Goal: Task Accomplishment & Management: Manage account settings

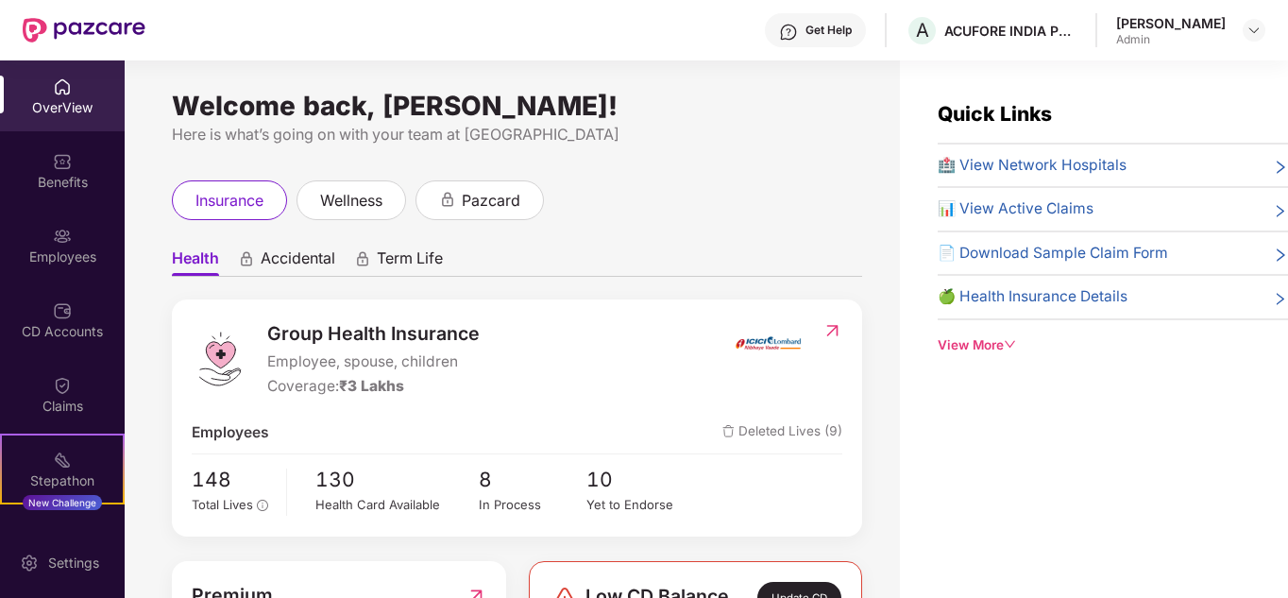
scroll to position [60, 0]
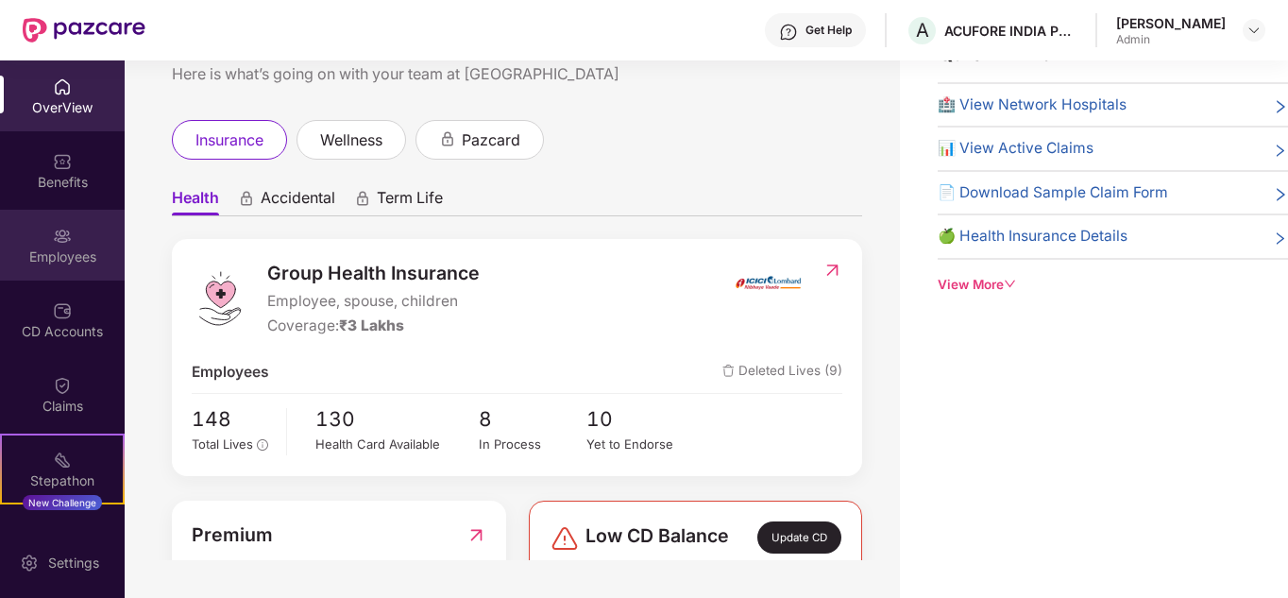
click at [78, 247] on div "Employees" at bounding box center [62, 256] width 125 height 19
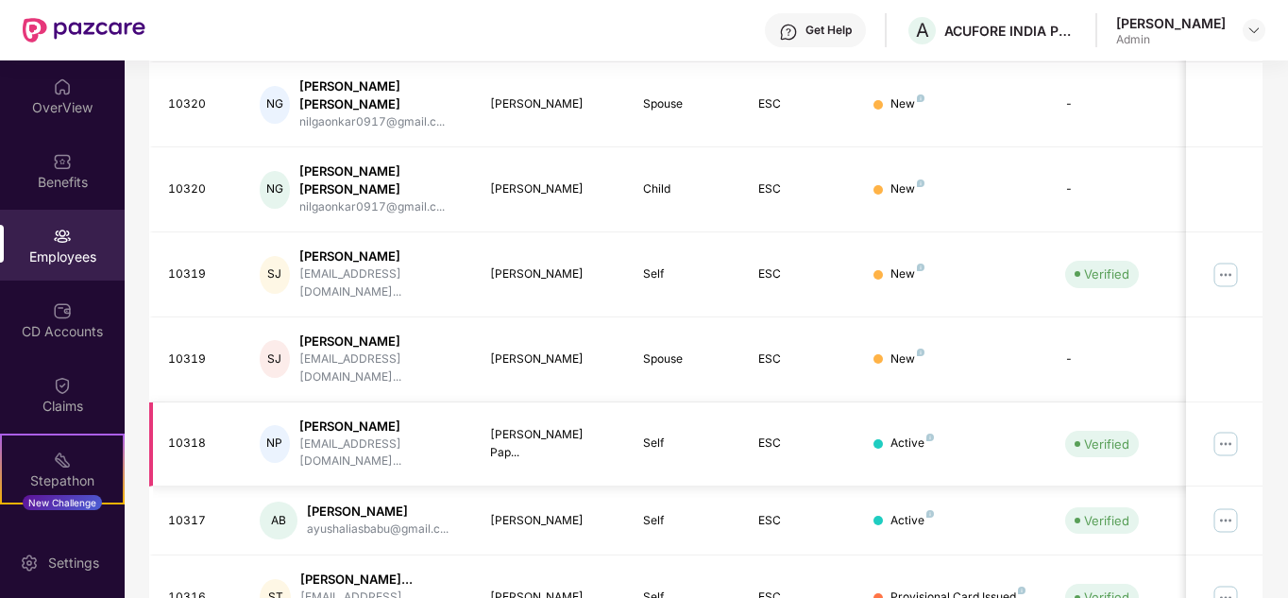
scroll to position [201, 0]
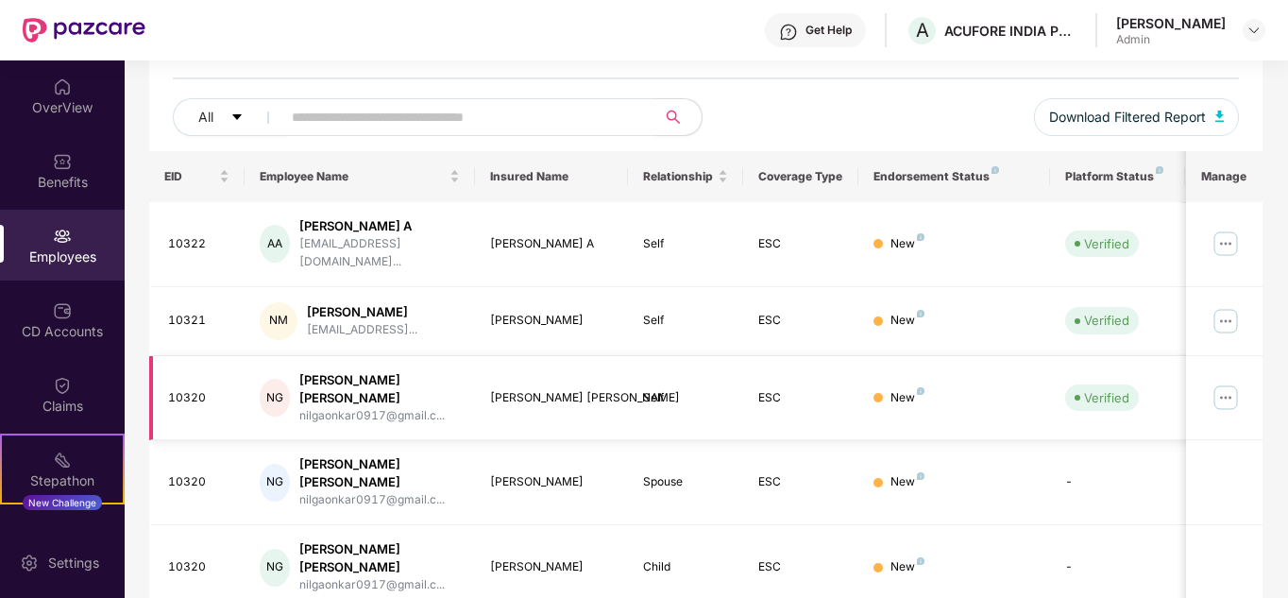
click at [1228, 383] on img at bounding box center [1226, 398] width 30 height 30
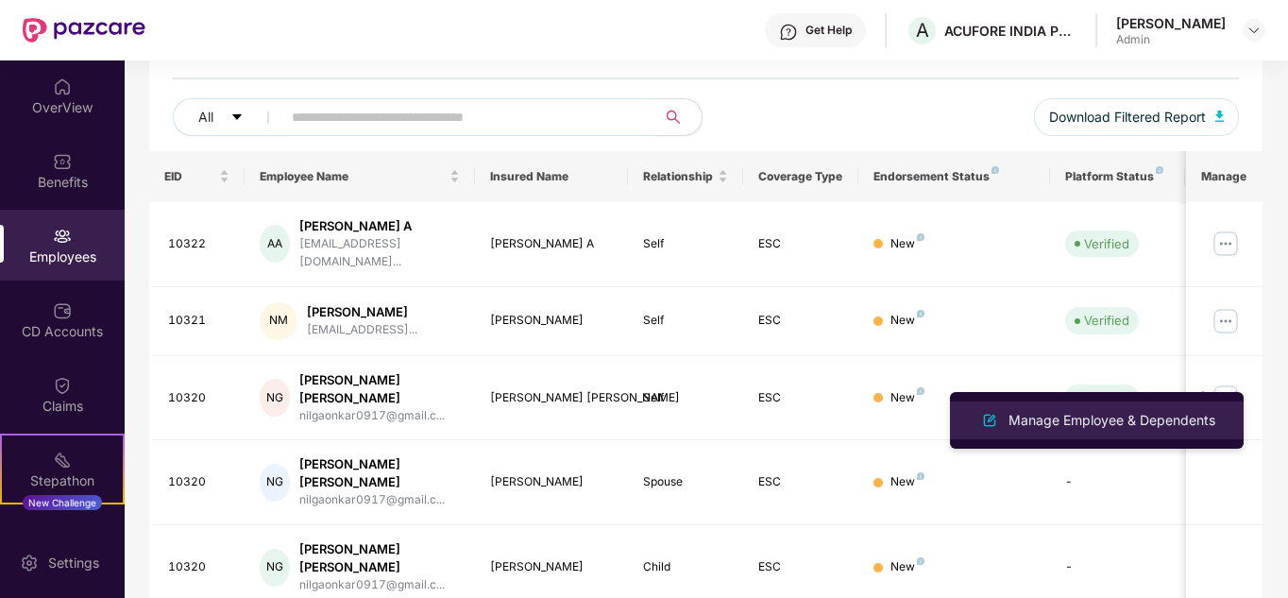
click at [1066, 413] on div "Manage Employee & Dependents" at bounding box center [1112, 420] width 214 height 21
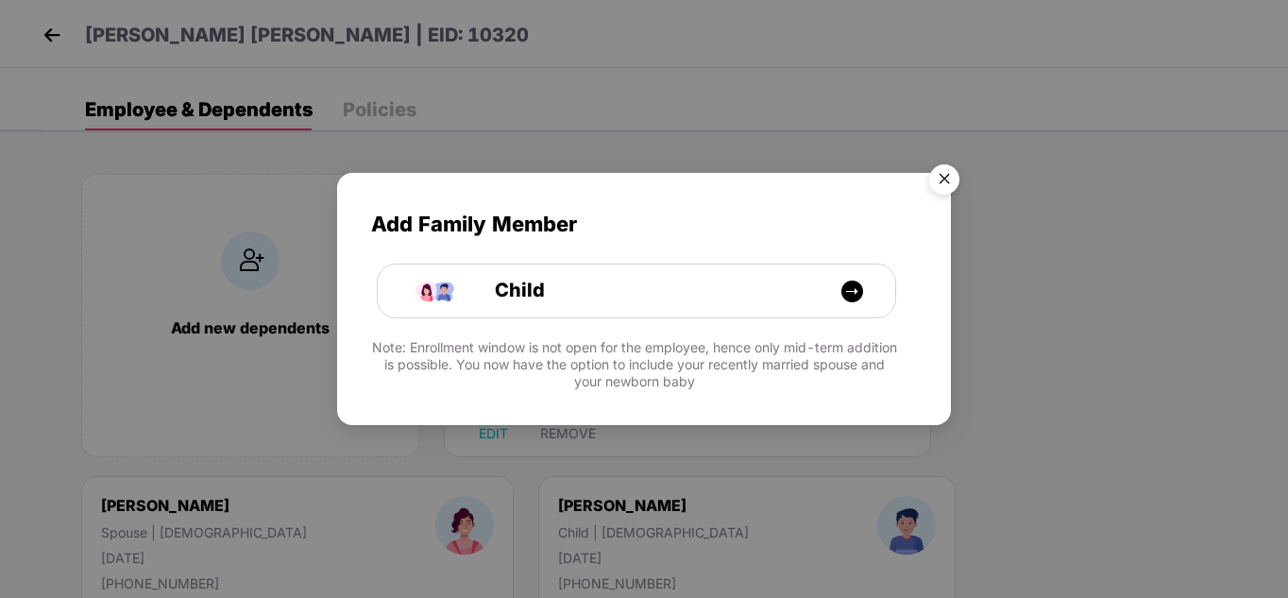
click at [943, 183] on img "Close" at bounding box center [944, 182] width 53 height 53
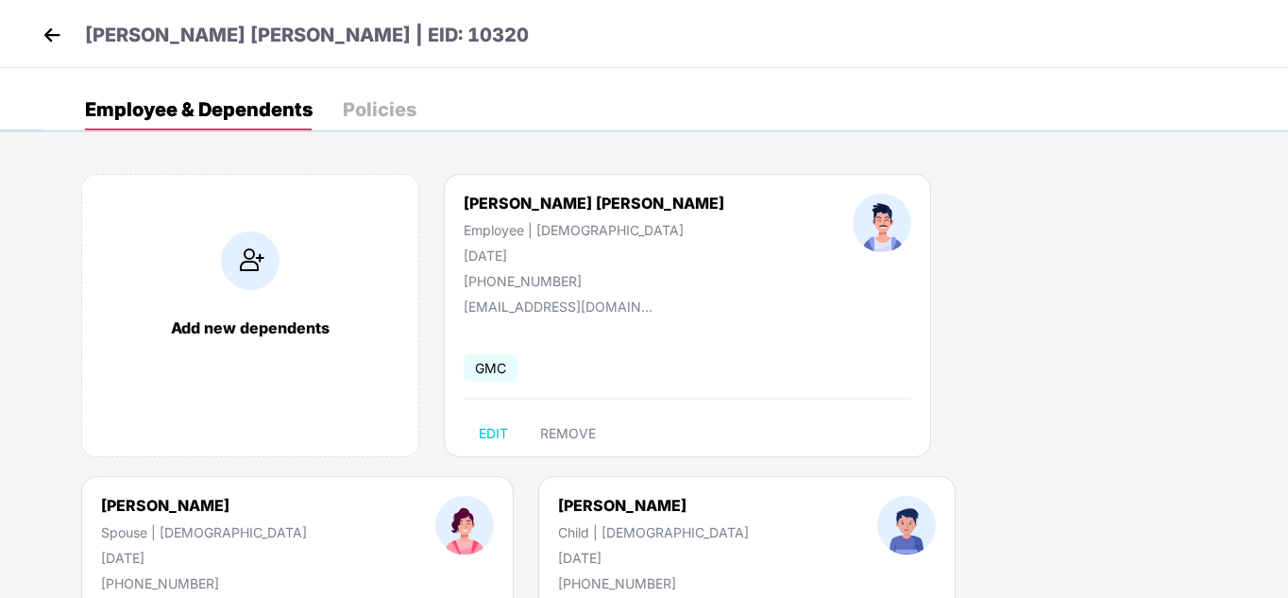
drag, startPoint x: 552, startPoint y: 255, endPoint x: 444, endPoint y: 259, distance: 107.7
click at [444, 259] on div "[PERSON_NAME] [PERSON_NAME] Employee | [DEMOGRAPHIC_DATA] [DATE] [PHONE_NUMBER]" at bounding box center [594, 241] width 389 height 95
copy div "[DATE]"
click at [41, 31] on img at bounding box center [52, 35] width 28 height 28
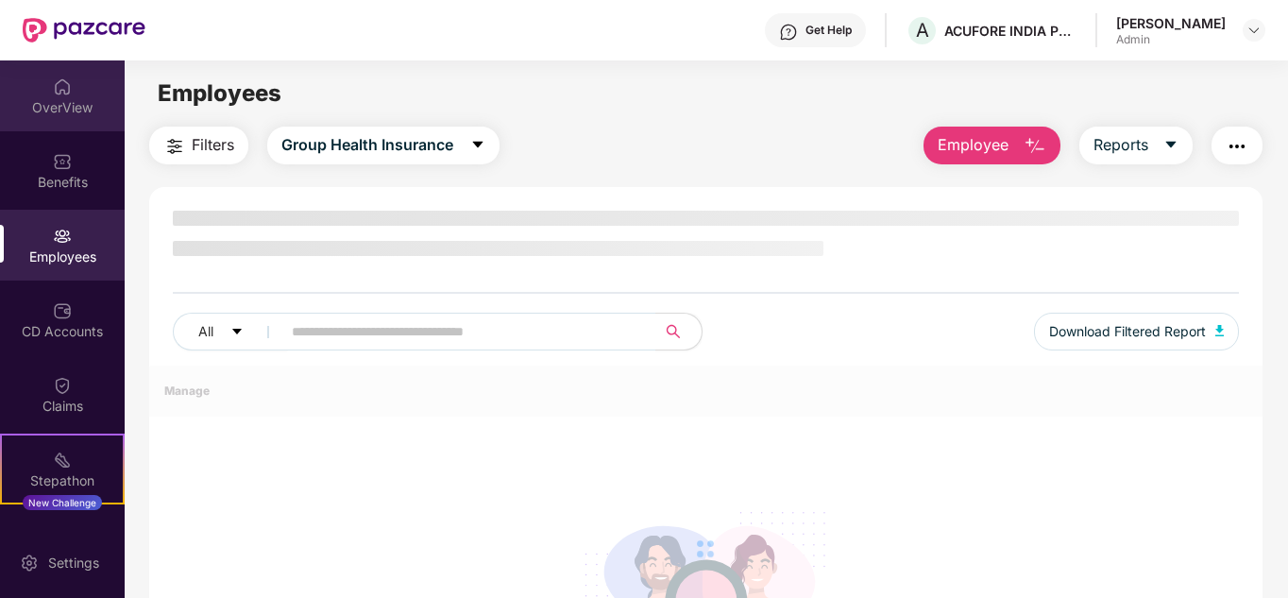
click at [55, 110] on div "OverView" at bounding box center [62, 107] width 125 height 19
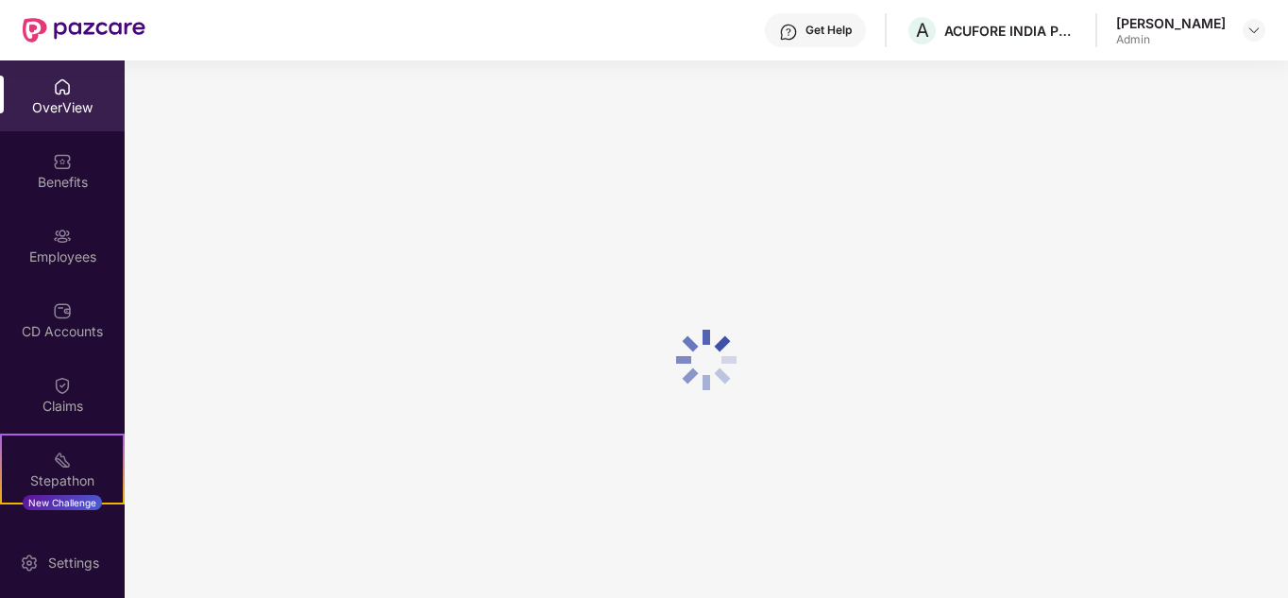
click at [60, 145] on div "Benefits" at bounding box center [62, 170] width 125 height 71
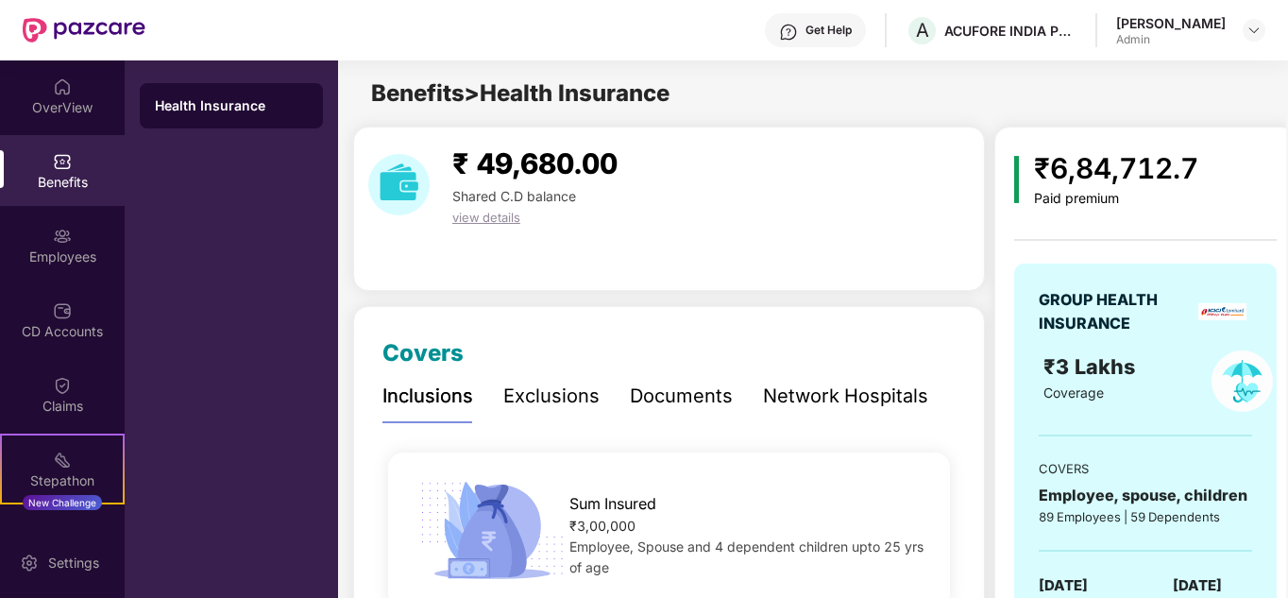
click at [51, 141] on div "Benefits" at bounding box center [62, 170] width 125 height 71
click at [60, 153] on img at bounding box center [62, 161] width 19 height 19
click at [71, 89] on div "OverView" at bounding box center [62, 95] width 125 height 71
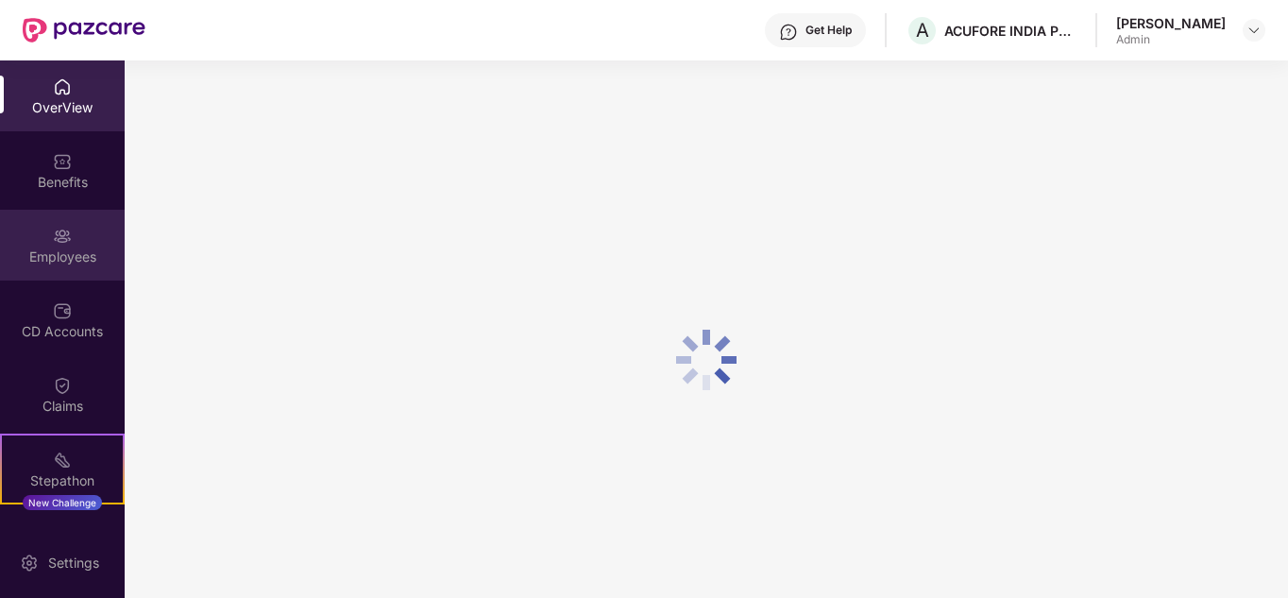
click at [60, 227] on img at bounding box center [62, 236] width 19 height 19
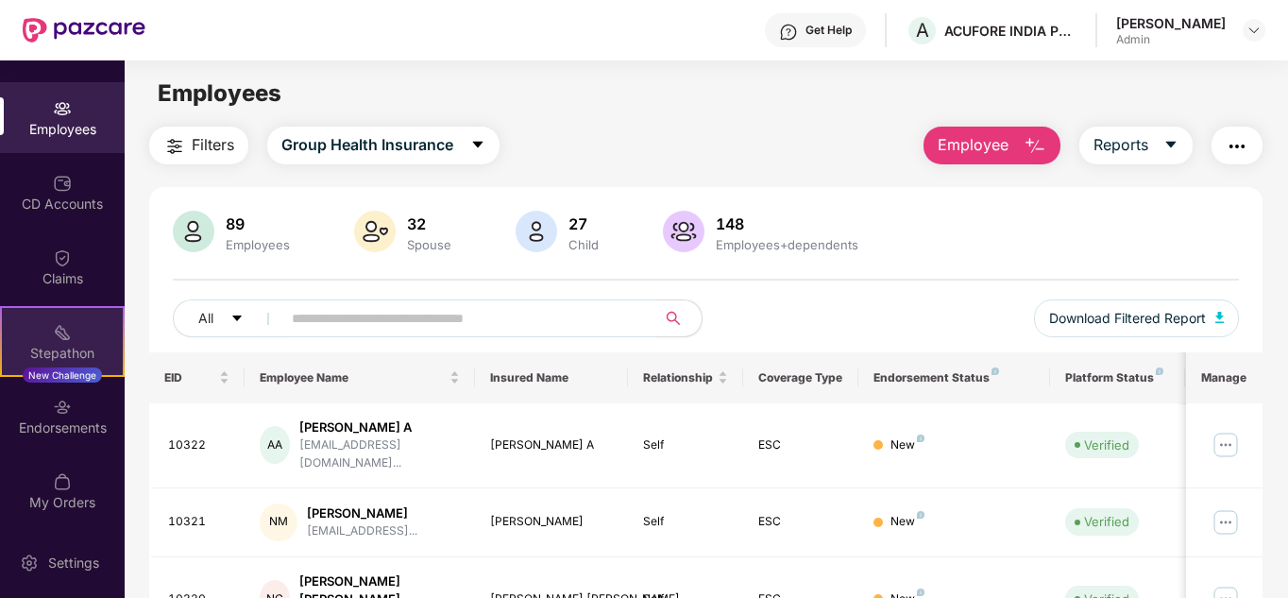
scroll to position [130, 0]
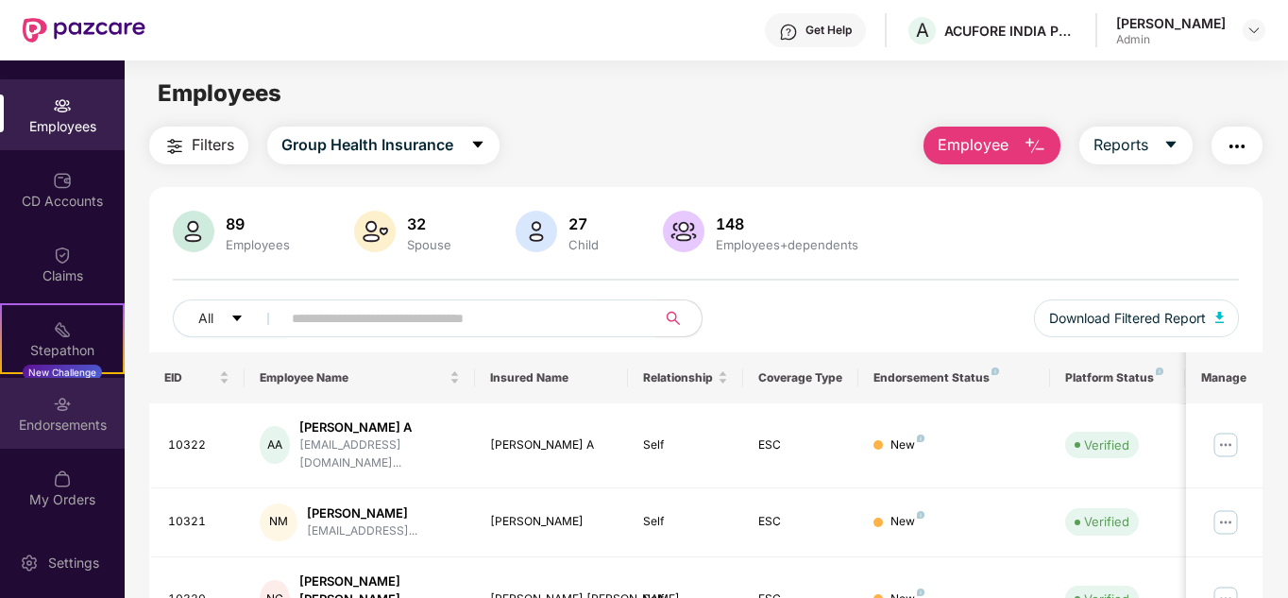
click at [57, 433] on div "Endorsements" at bounding box center [62, 425] width 125 height 19
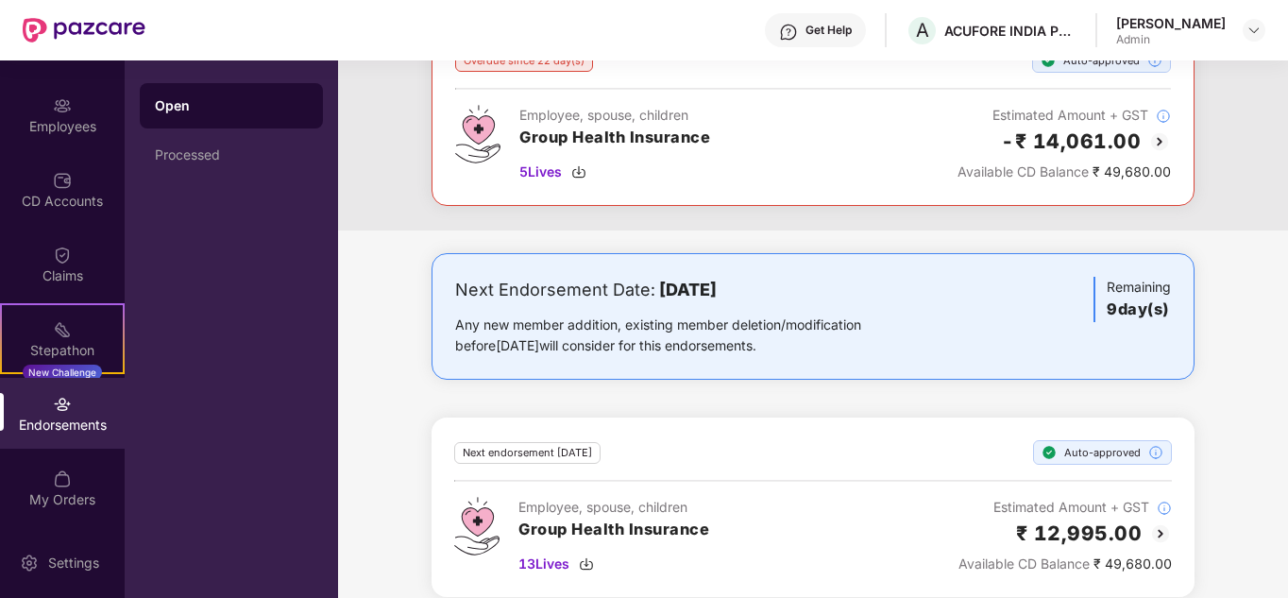
scroll to position [162, 0]
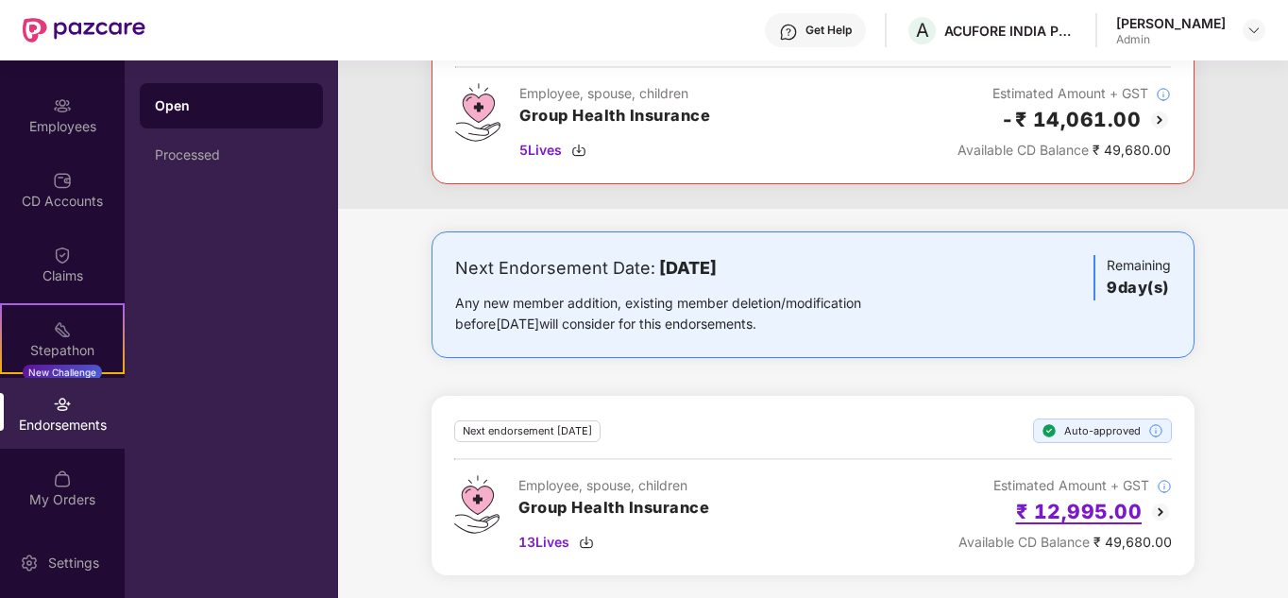
click at [1084, 511] on h2 "₹ 12,995.00" at bounding box center [1079, 511] width 127 height 31
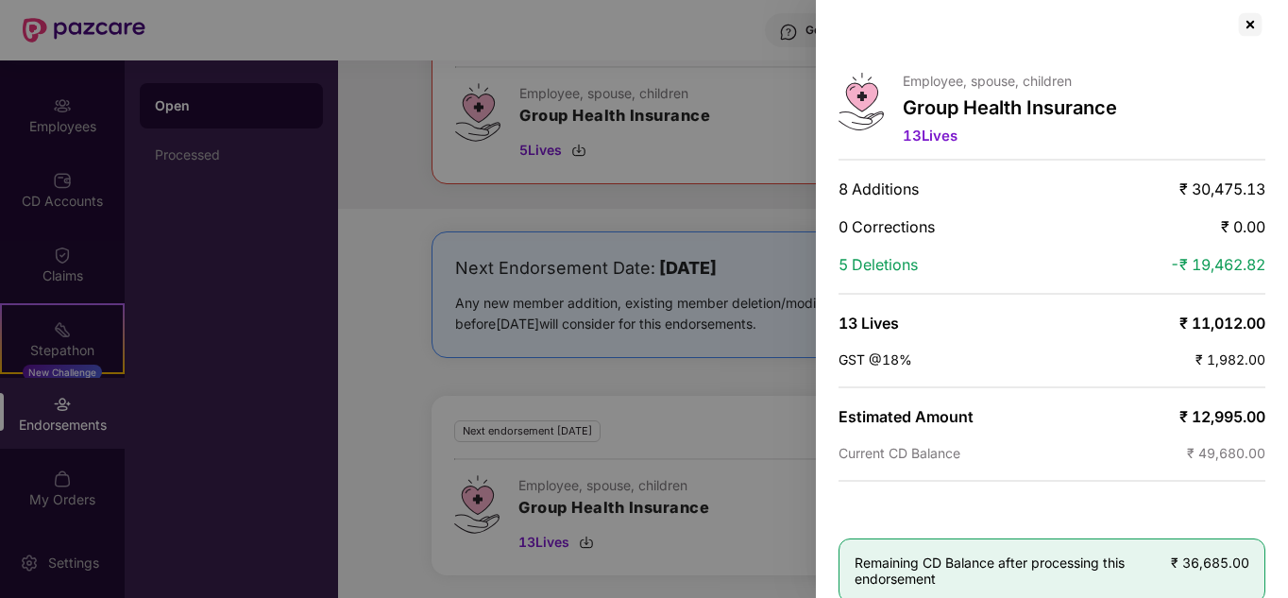
scroll to position [0, 0]
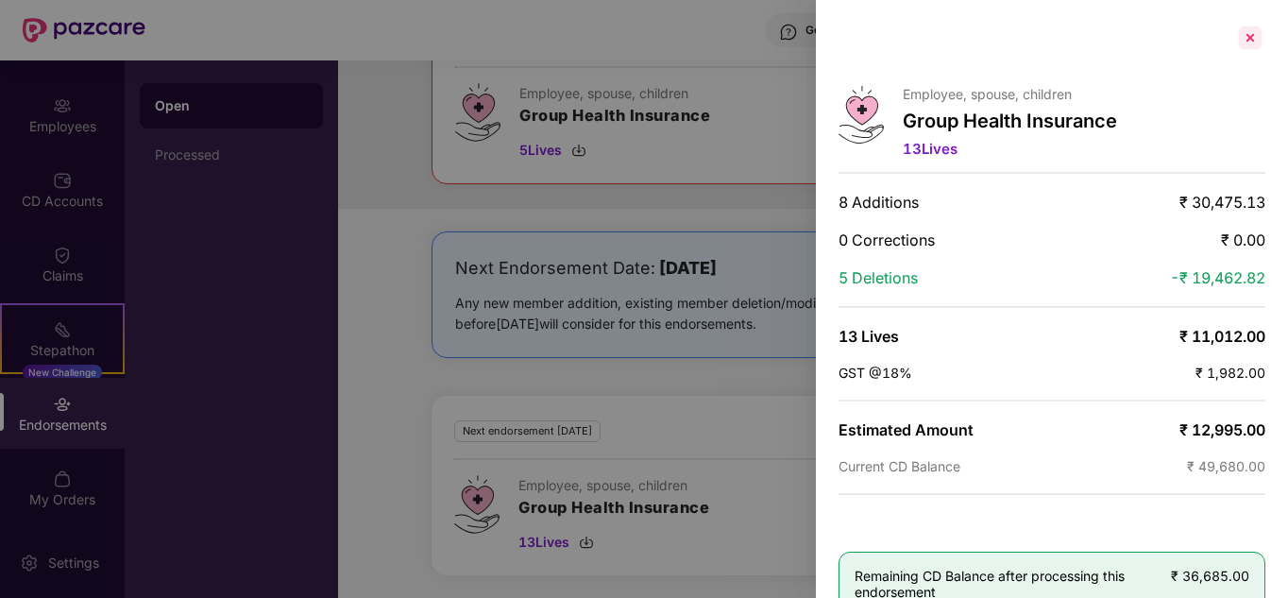
click at [1243, 30] on div at bounding box center [1250, 38] width 30 height 30
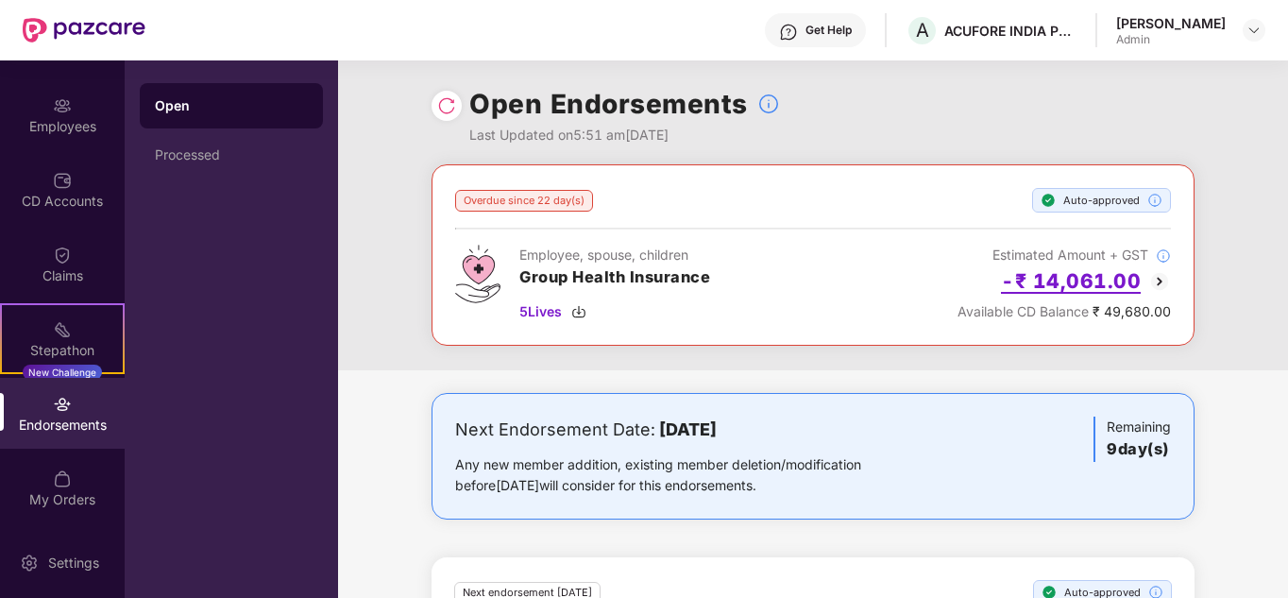
click at [1097, 275] on h2 "-₹ 14,061.00" at bounding box center [1071, 280] width 140 height 31
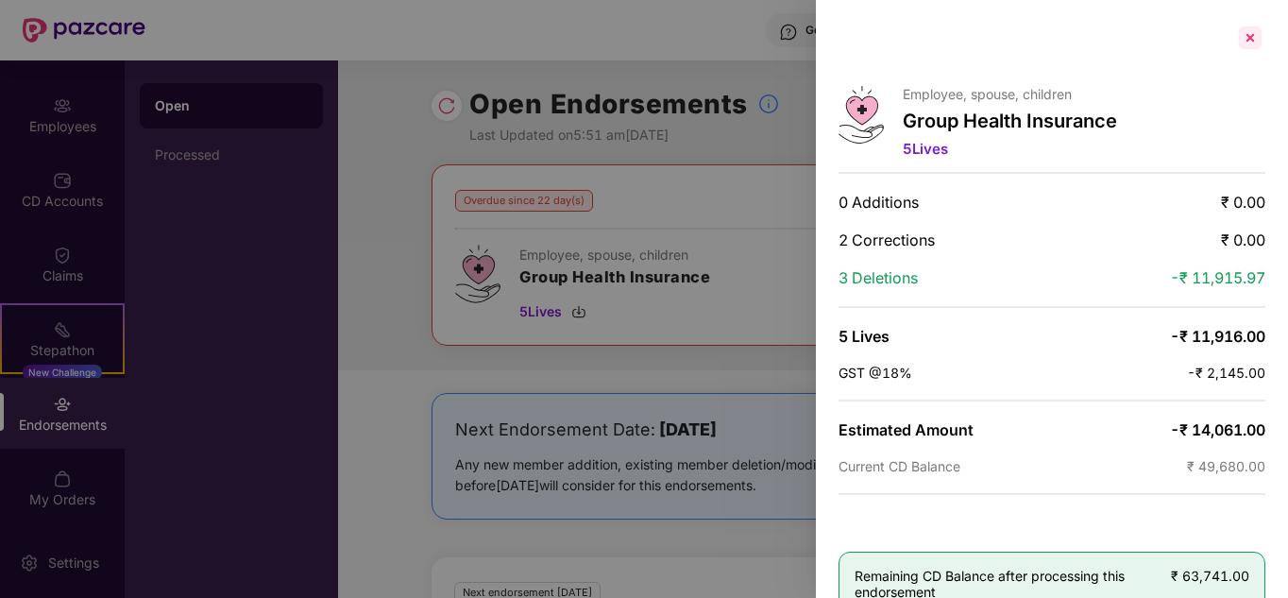
click at [1249, 36] on div at bounding box center [1250, 38] width 30 height 30
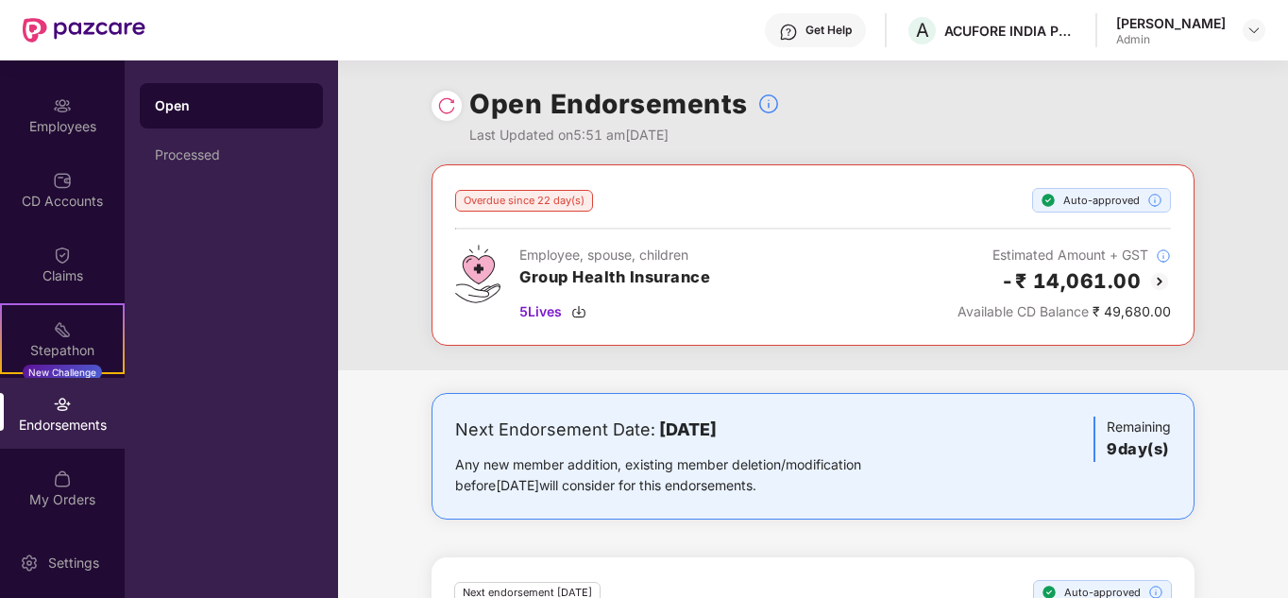
click at [440, 97] on img at bounding box center [446, 105] width 19 height 19
click at [437, 100] on img at bounding box center [446, 105] width 19 height 19
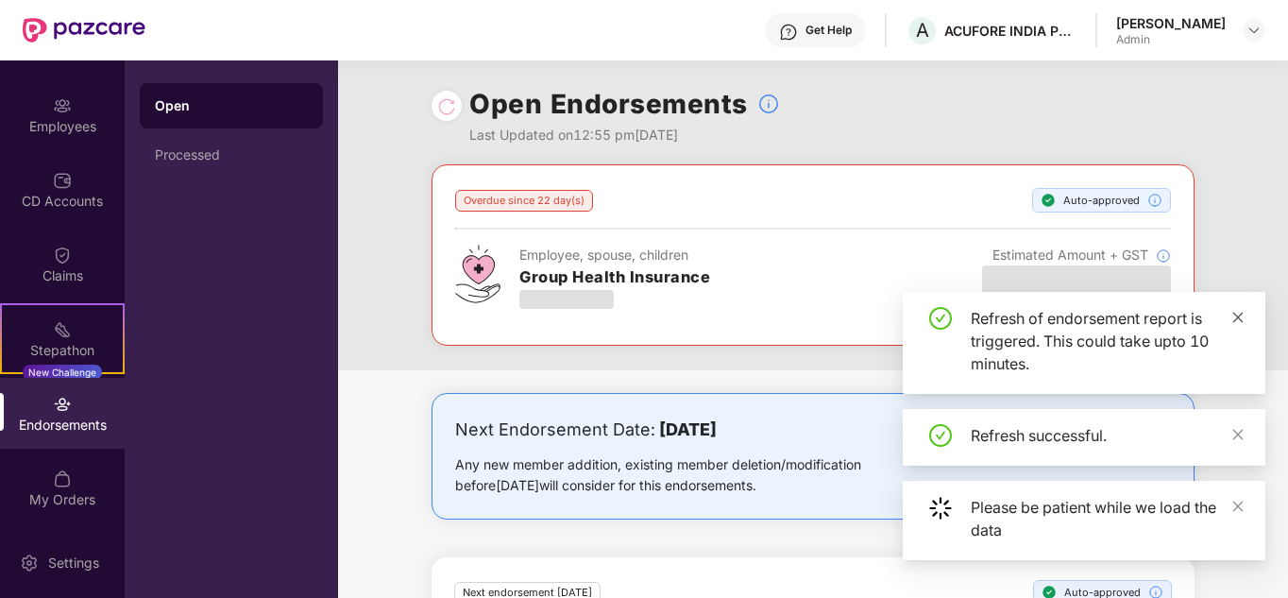
click at [1244, 316] on icon "close" at bounding box center [1238, 317] width 13 height 13
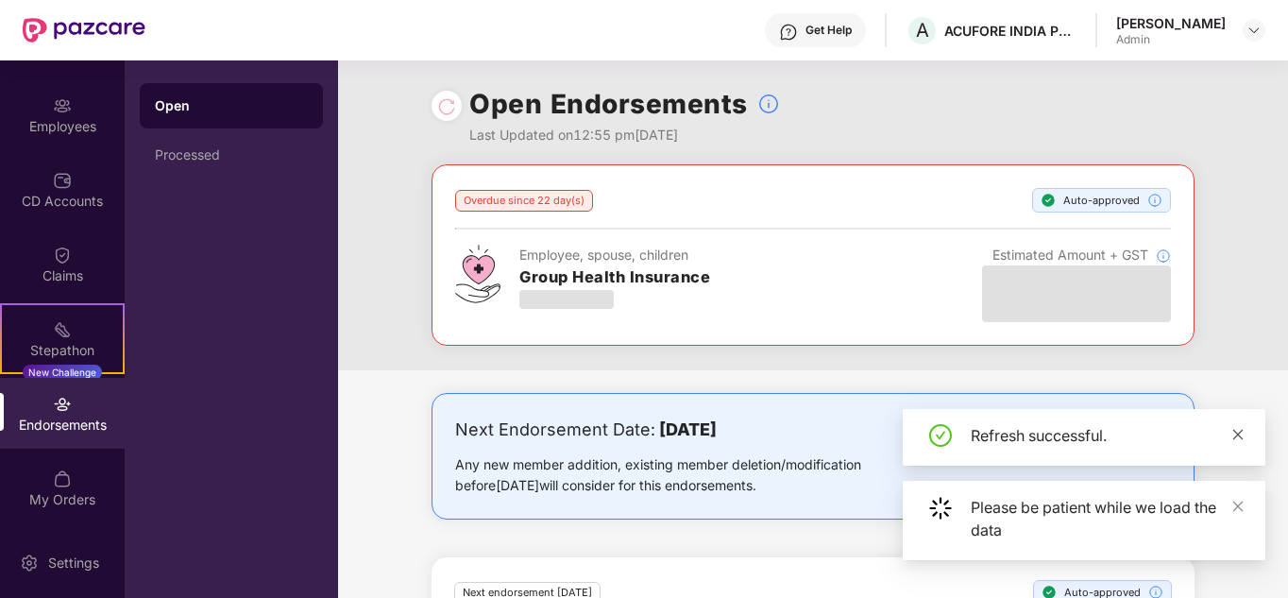
click at [1240, 438] on icon "close" at bounding box center [1238, 434] width 13 height 13
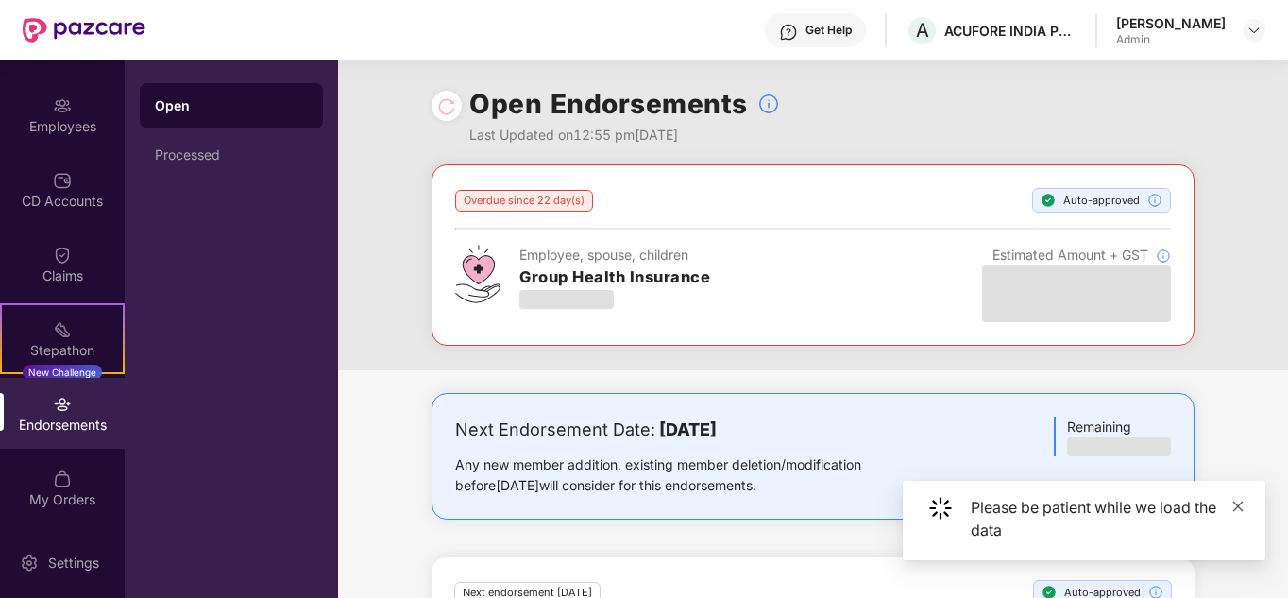
click at [1244, 502] on icon "close" at bounding box center [1238, 506] width 13 height 13
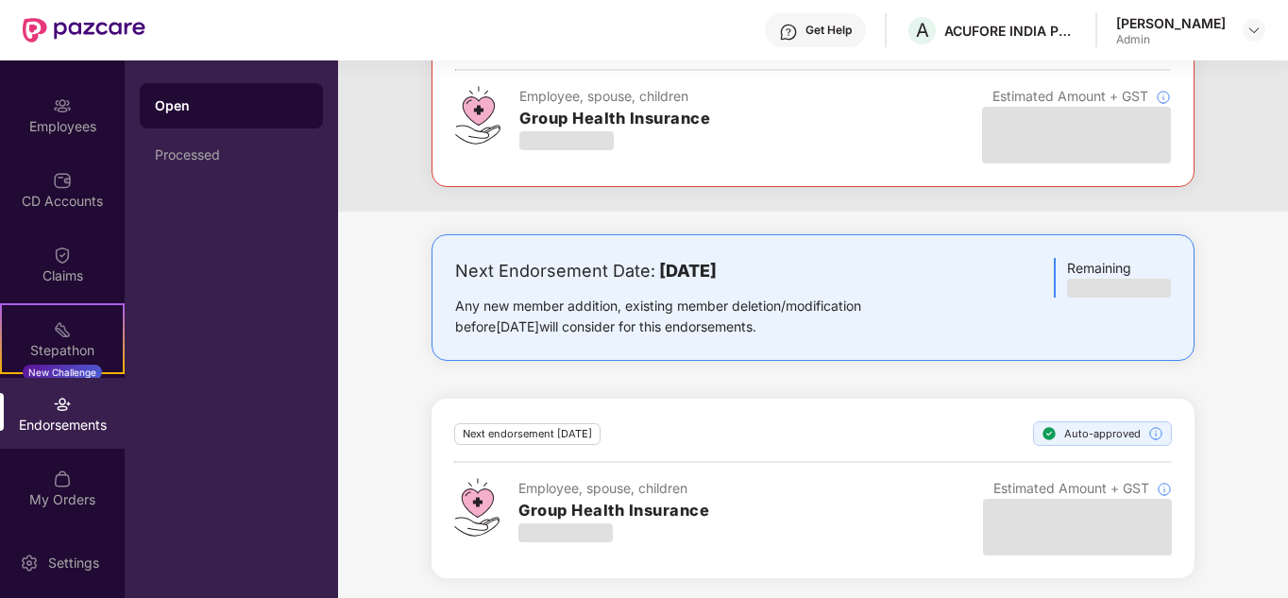
scroll to position [162, 0]
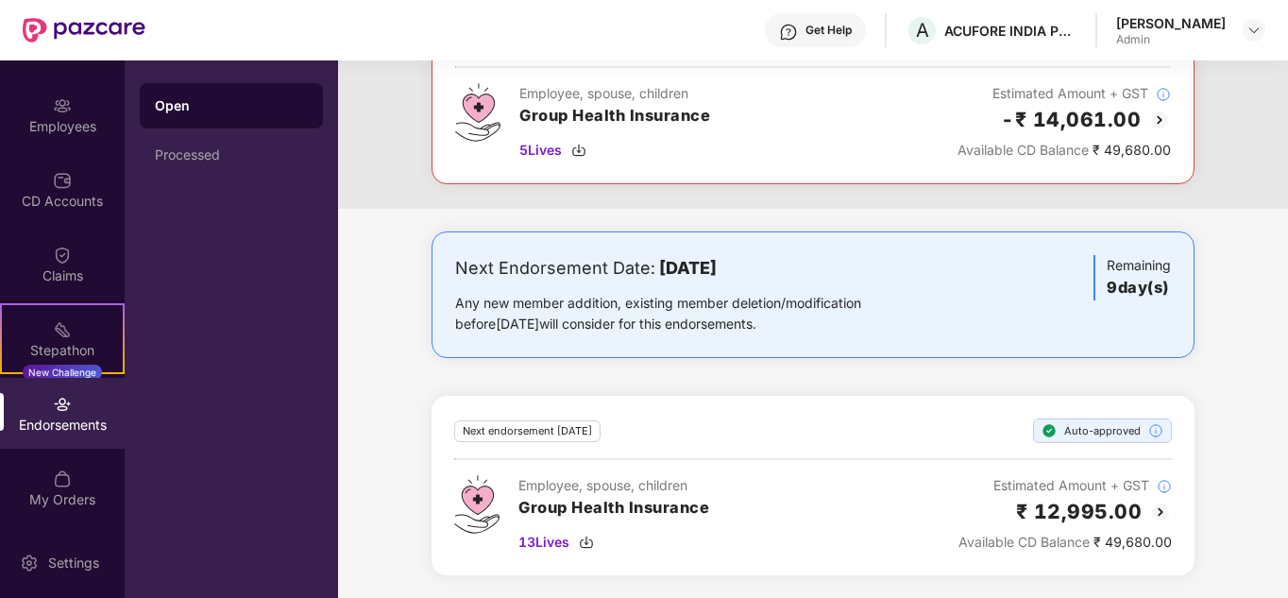
click at [834, 394] on div "Next Endorsement Date: [DATE] Any new member addition, existing member deletion…" at bounding box center [813, 414] width 950 height 366
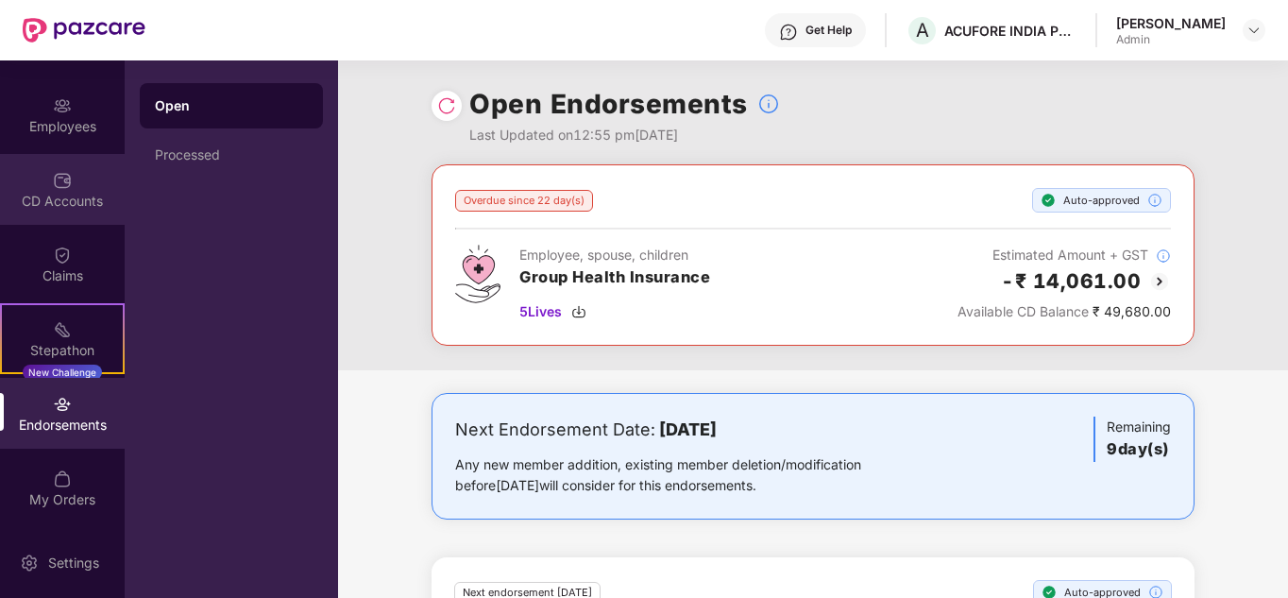
click at [38, 167] on div "CD Accounts" at bounding box center [62, 189] width 125 height 71
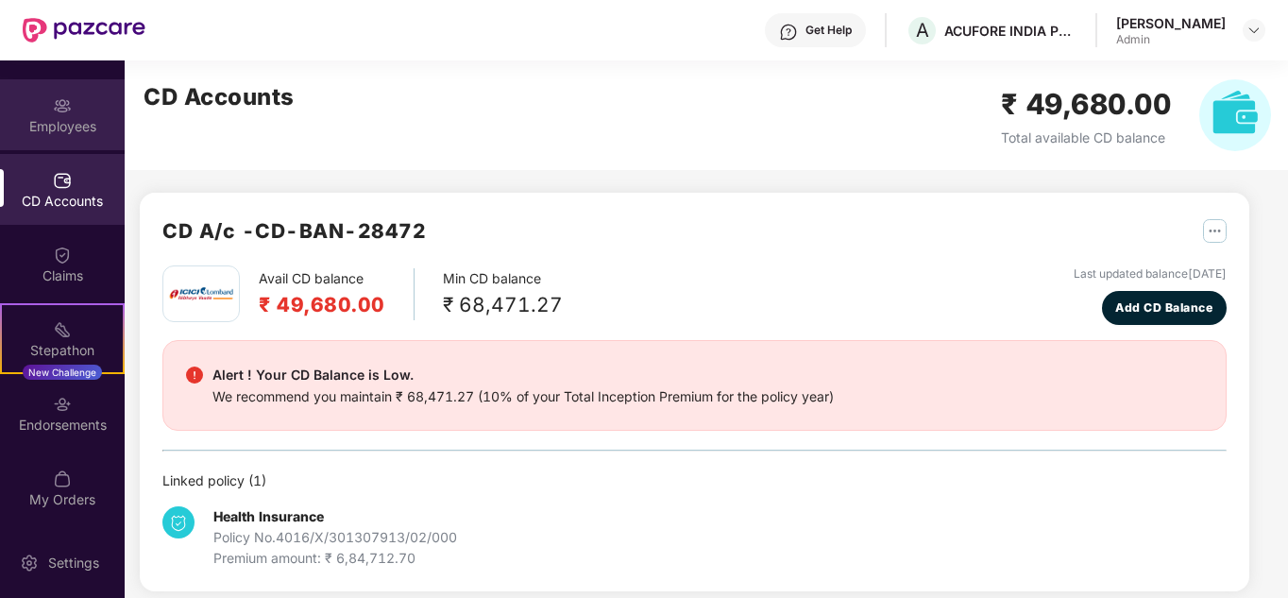
click at [60, 124] on div "Employees" at bounding box center [62, 126] width 125 height 19
